Goal: Obtain resource: Obtain resource

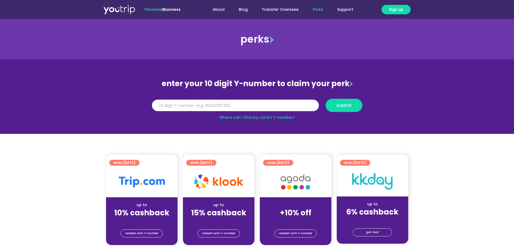
click at [291, 107] on input "Y Number" at bounding box center [235, 106] width 167 height 12
type input "8126117292"
click at [344, 104] on span "submit" at bounding box center [343, 105] width 15 height 4
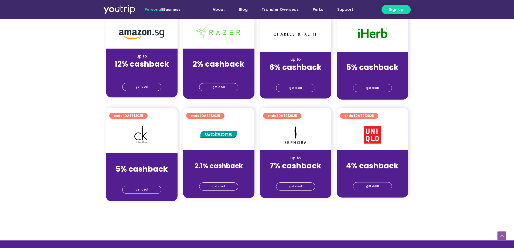
scroll to position [378, 0]
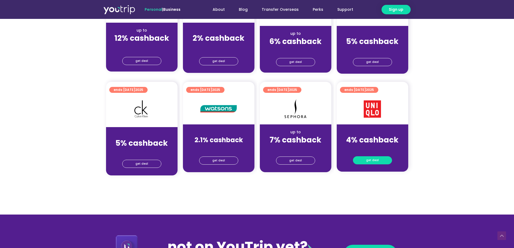
click at [364, 163] on link "get deal" at bounding box center [372, 160] width 39 height 8
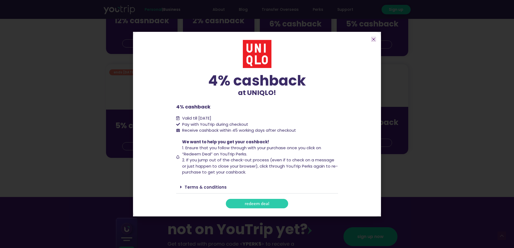
scroll to position [405, 0]
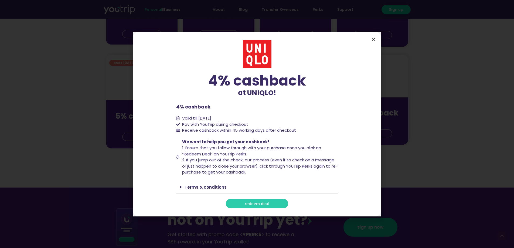
click at [372, 38] on icon "Close" at bounding box center [374, 39] width 4 height 4
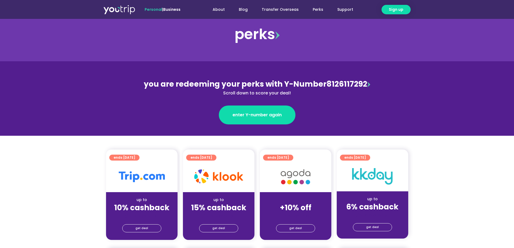
scroll to position [0, 0]
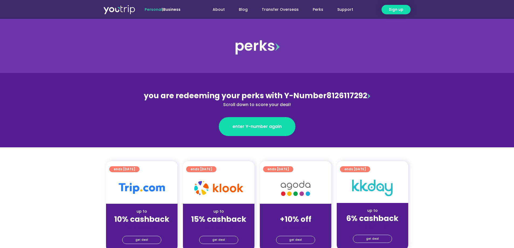
click at [119, 10] on img at bounding box center [119, 10] width 32 height 10
